Goal: Connect with others: Connect with others

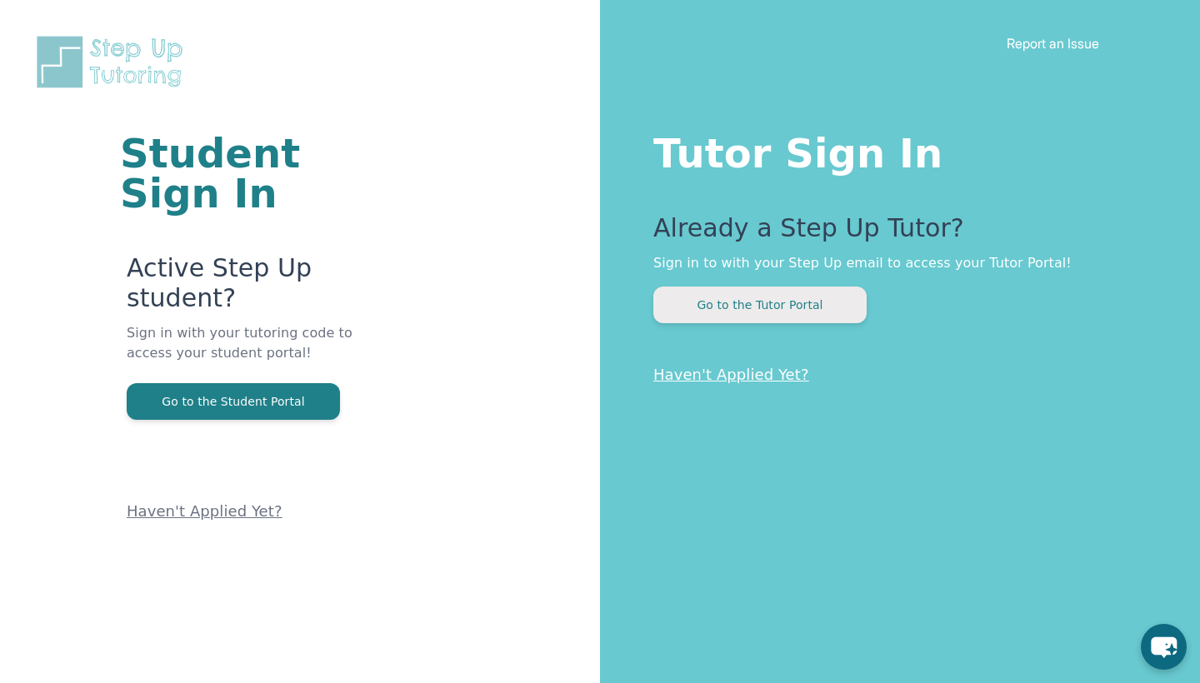
click at [772, 311] on button "Go to the Tutor Portal" at bounding box center [759, 305] width 213 height 37
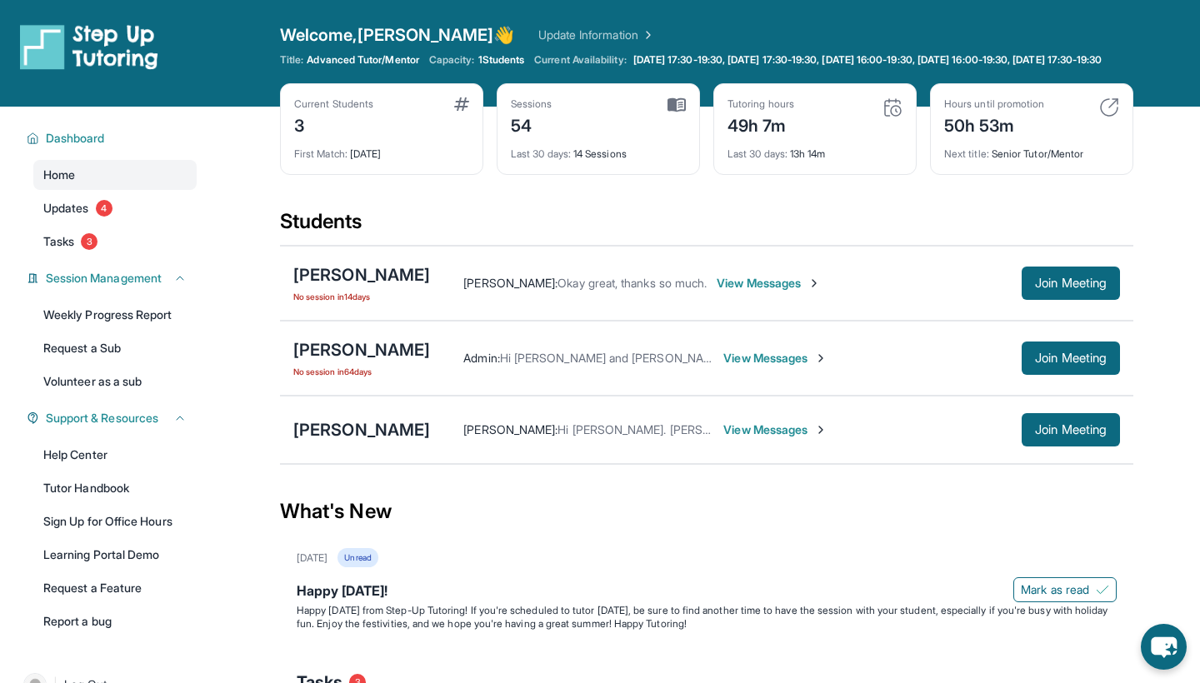
click at [631, 437] on span "Hi [PERSON_NAME]. [PERSON_NAME] is not feeling well [DATE] so is it ok to cance…" at bounding box center [1036, 429] width 958 height 14
click at [723, 438] on span "View Messages" at bounding box center [775, 430] width 104 height 17
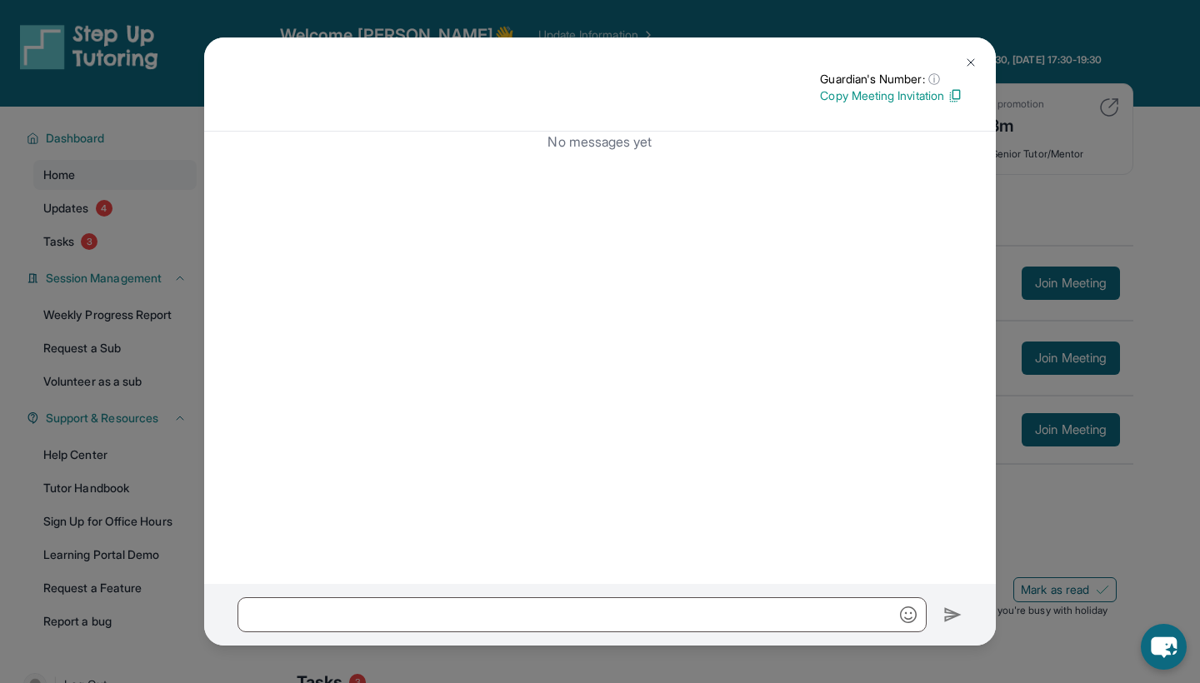
click at [972, 62] on img at bounding box center [970, 62] width 13 height 13
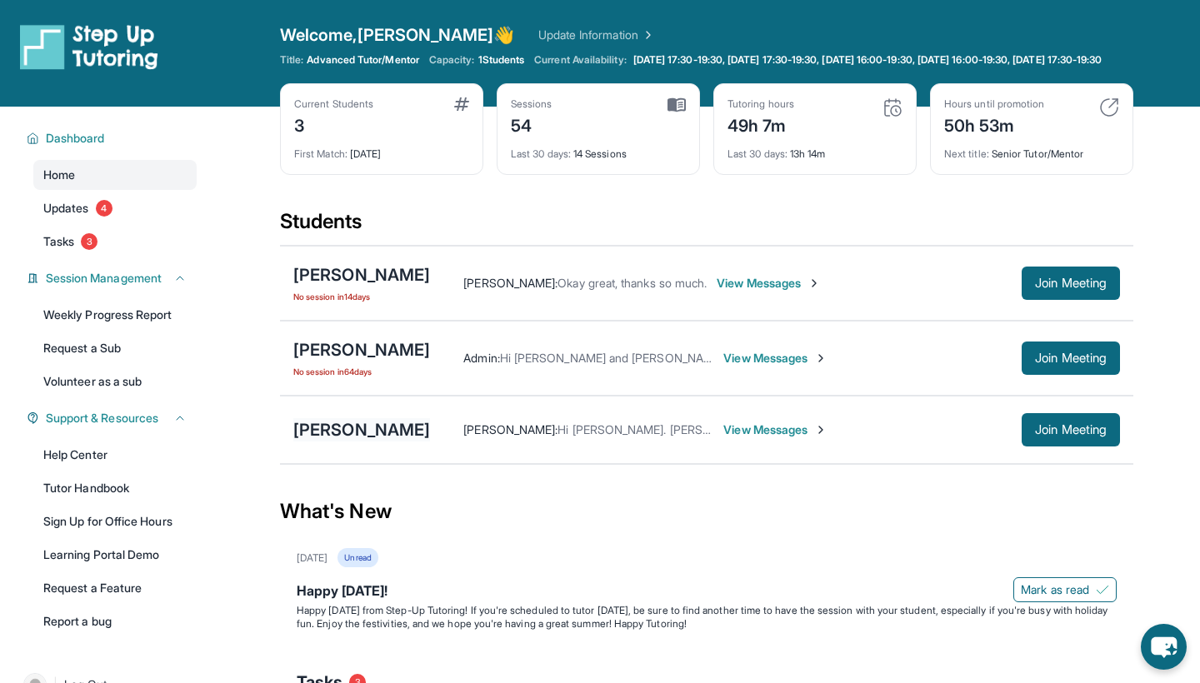
click at [302, 442] on div "[PERSON_NAME]" at bounding box center [361, 429] width 137 height 23
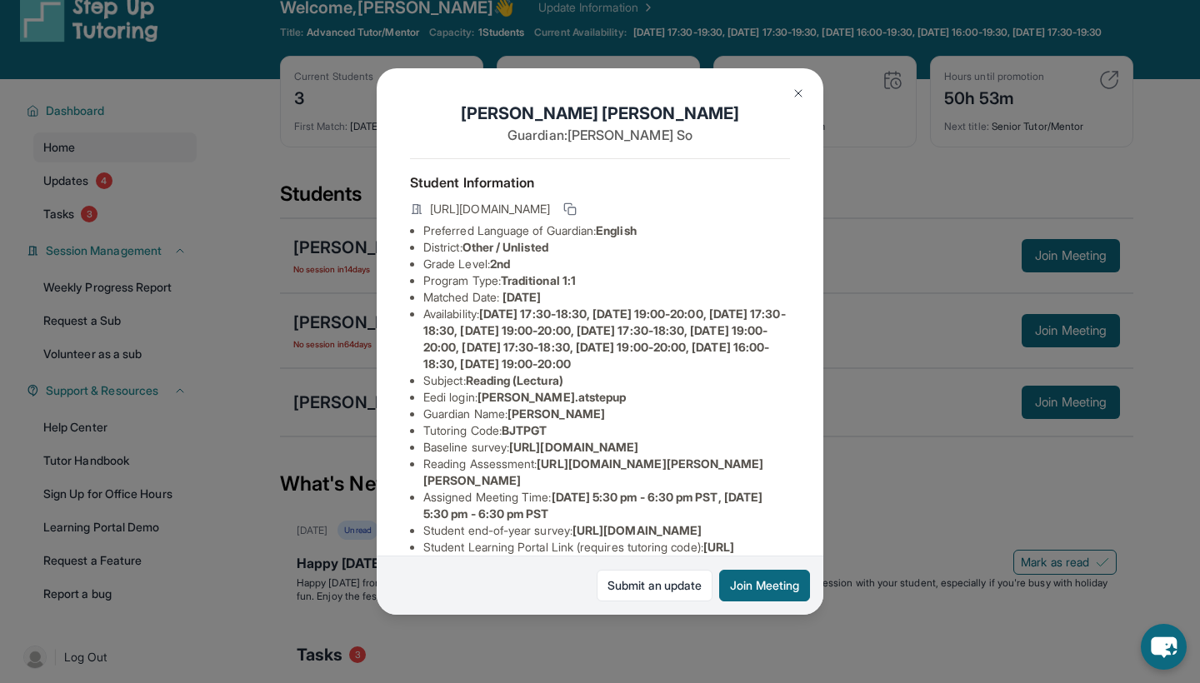
scroll to position [0, 1]
click at [242, 339] on div "[PERSON_NAME] Guardian: [PERSON_NAME] Student Information [URL][DOMAIN_NAME] Pr…" at bounding box center [600, 341] width 1200 height 683
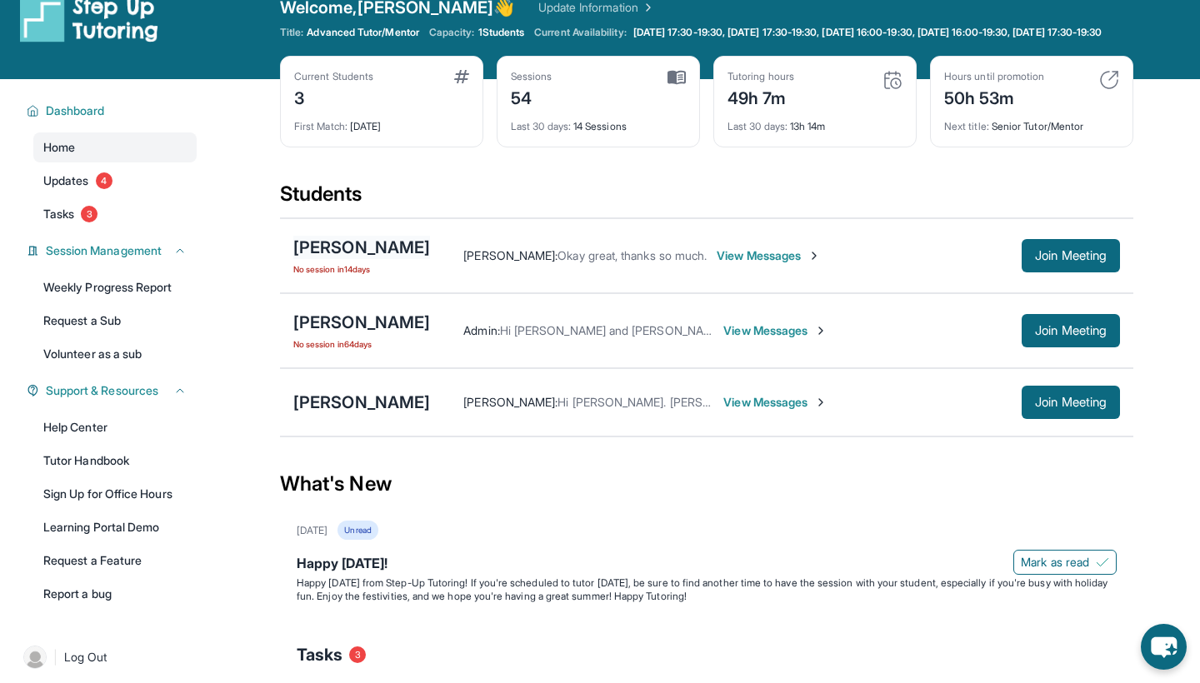
click at [374, 259] on div "[PERSON_NAME]" at bounding box center [361, 247] width 137 height 23
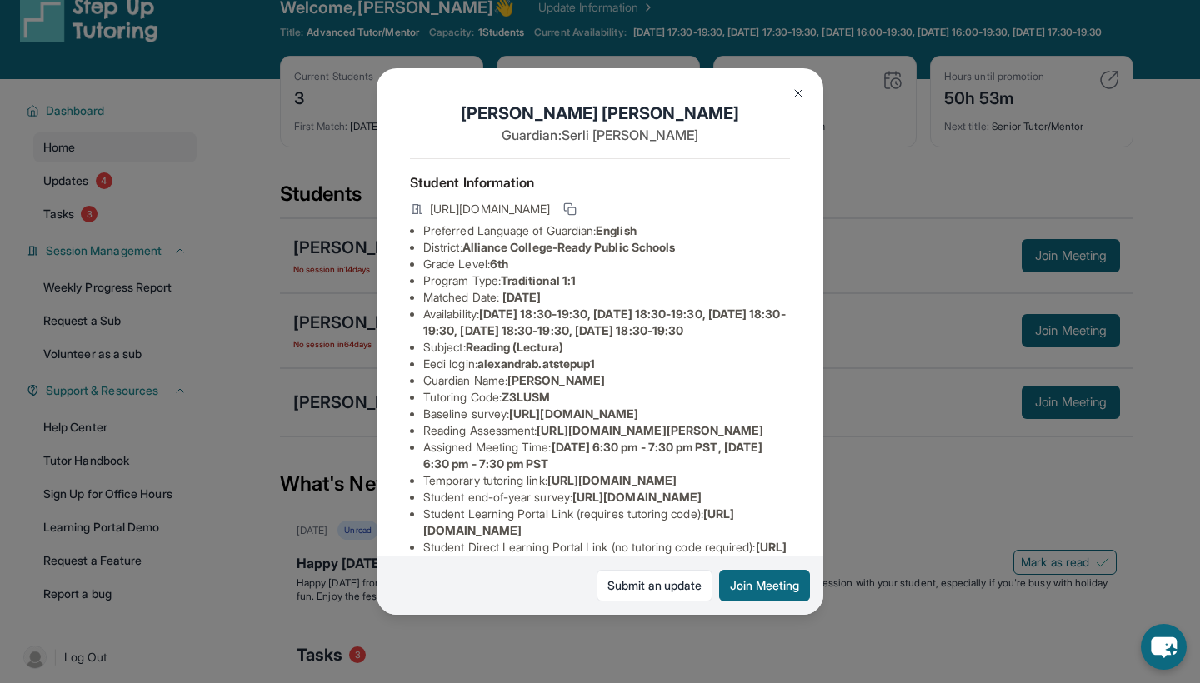
click at [273, 351] on div "[PERSON_NAME] Guardian: [PERSON_NAME] Student Information [URL][DOMAIN_NAME] Pr…" at bounding box center [600, 341] width 1200 height 683
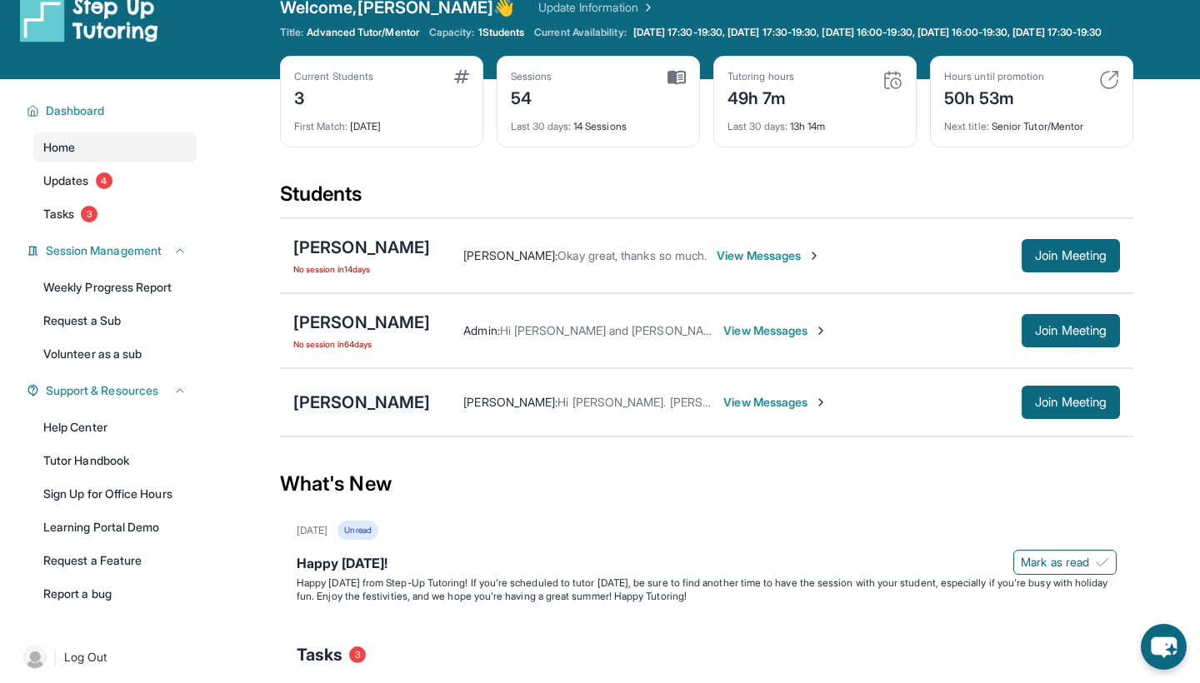
click at [350, 414] on div "[PERSON_NAME]" at bounding box center [361, 402] width 137 height 23
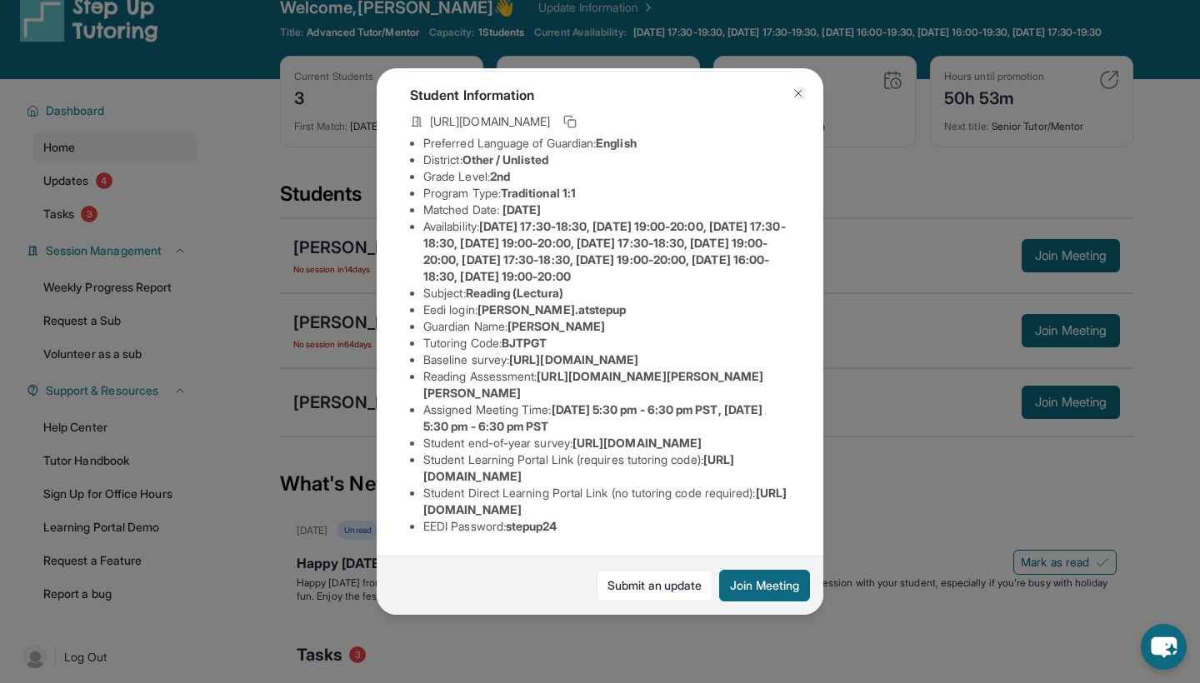
scroll to position [204, 0]
click at [284, 388] on div "[PERSON_NAME] Guardian: [PERSON_NAME] Student Information [URL][DOMAIN_NAME] Pr…" at bounding box center [600, 341] width 1200 height 683
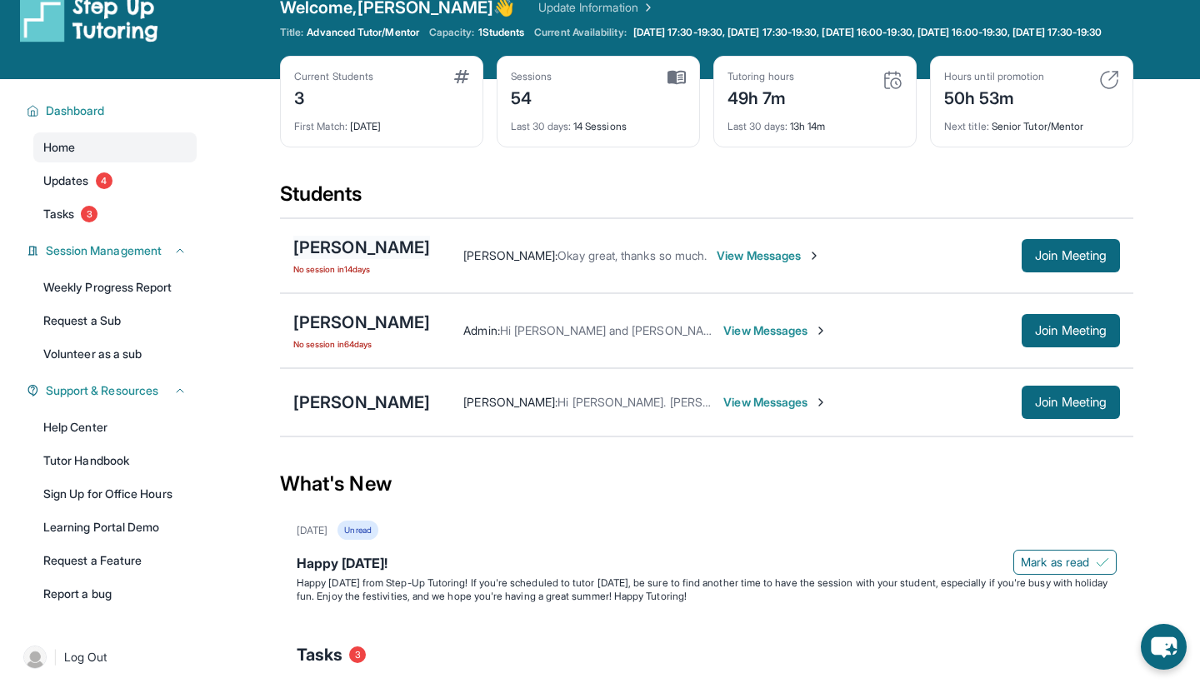
click at [356, 259] on div "[PERSON_NAME]" at bounding box center [361, 247] width 137 height 23
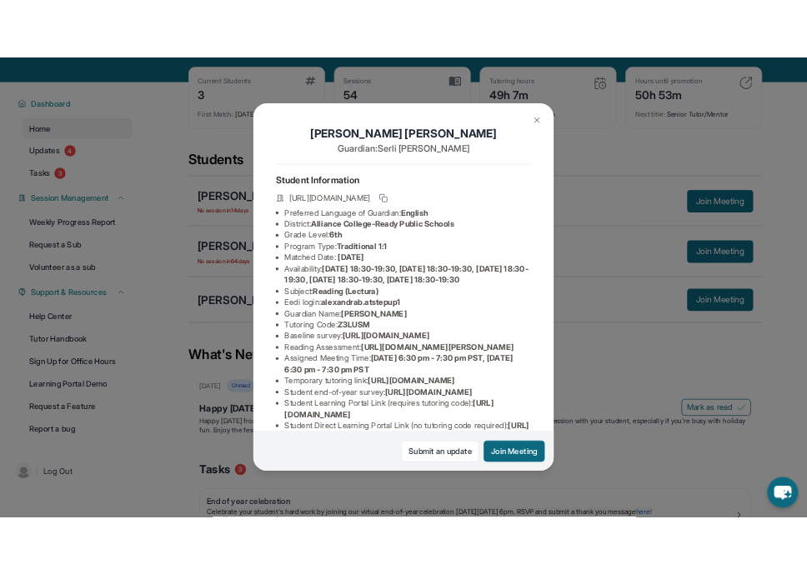
scroll to position [0, 0]
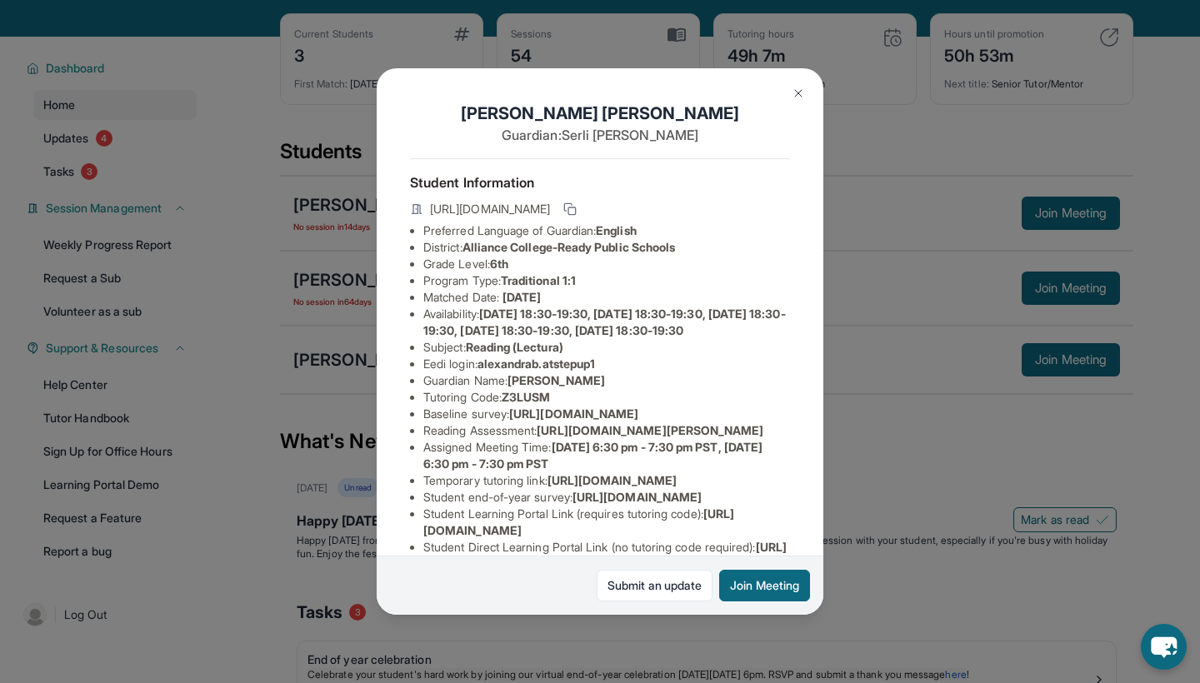
click at [279, 306] on div "[PERSON_NAME] Guardian: [PERSON_NAME] Student Information [URL][DOMAIN_NAME] Pr…" at bounding box center [600, 341] width 1200 height 683
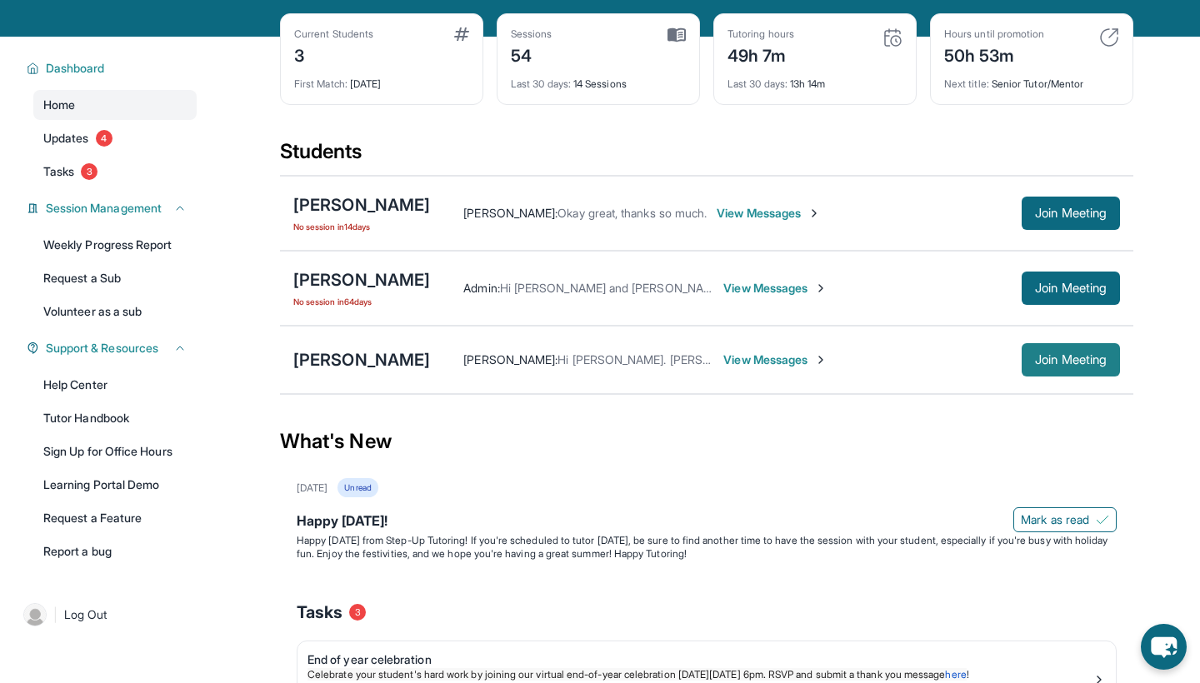
click at [1066, 365] on span "Join Meeting" at bounding box center [1071, 360] width 72 height 10
click at [1078, 365] on span "Join Meeting" at bounding box center [1071, 360] width 72 height 10
click at [1064, 365] on span "Join Meeting" at bounding box center [1071, 360] width 72 height 10
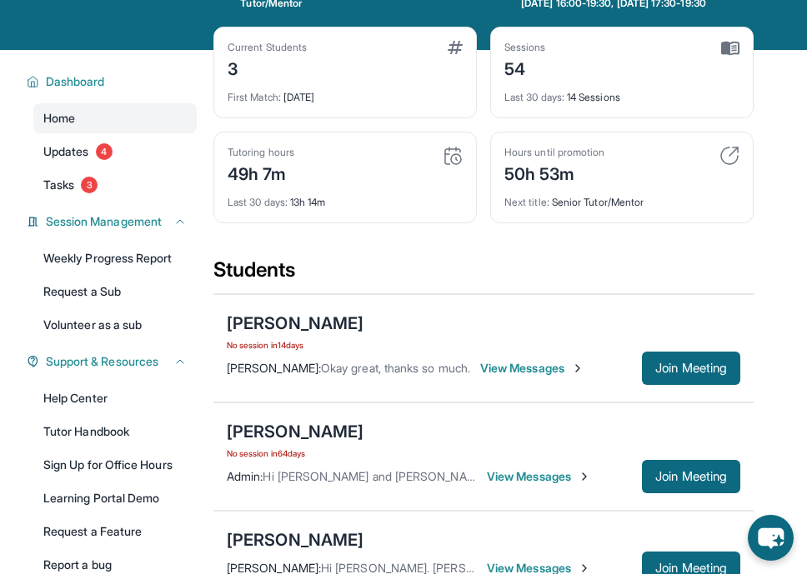
click at [536, 368] on span "View Messages" at bounding box center [532, 368] width 104 height 17
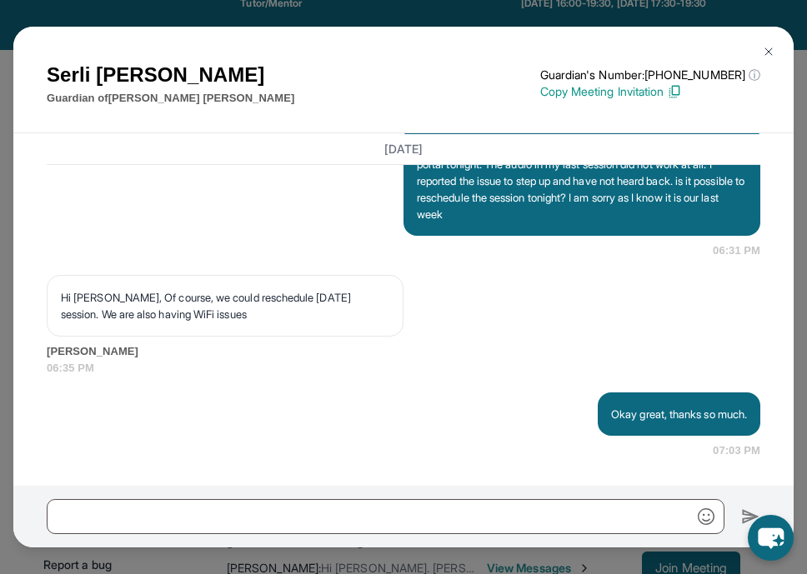
scroll to position [20578, 0]
click at [765, 52] on img at bounding box center [768, 51] width 13 height 13
